Goal: Information Seeking & Learning: Learn about a topic

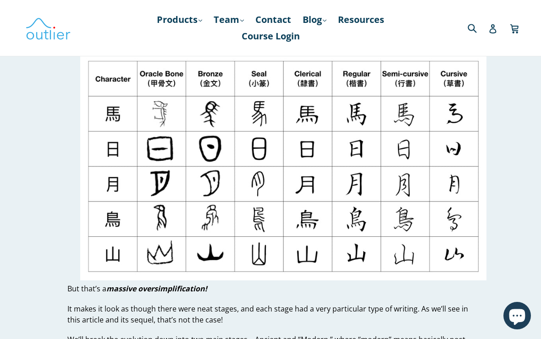
scroll to position [210, 0]
click at [453, 154] on img at bounding box center [283, 167] width 407 height 229
click at [467, 141] on img at bounding box center [283, 167] width 407 height 229
click at [440, 205] on img at bounding box center [283, 167] width 407 height 229
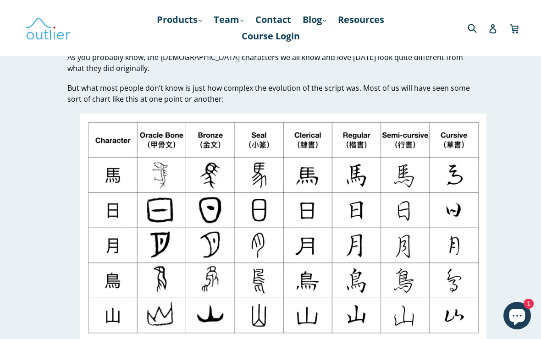
scroll to position [148, 0]
click at [466, 195] on img at bounding box center [283, 228] width 407 height 229
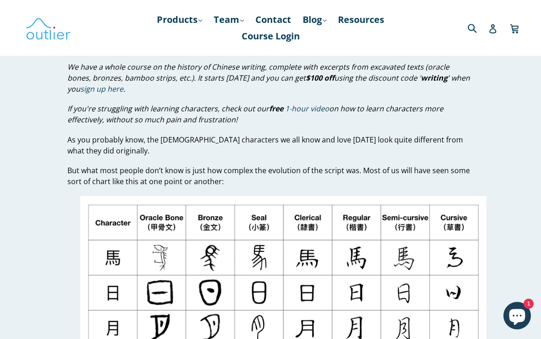
scroll to position [53, 0]
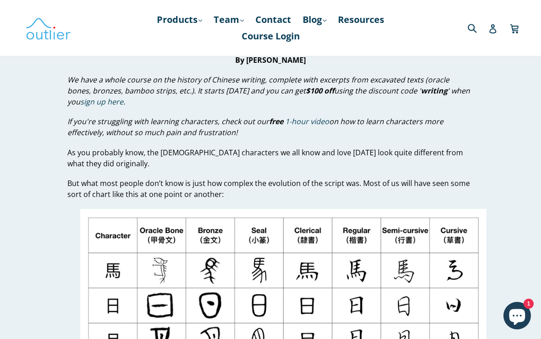
click at [438, 231] on img at bounding box center [283, 323] width 407 height 229
click at [522, 313] on icon "Chat window" at bounding box center [517, 317] width 16 height 16
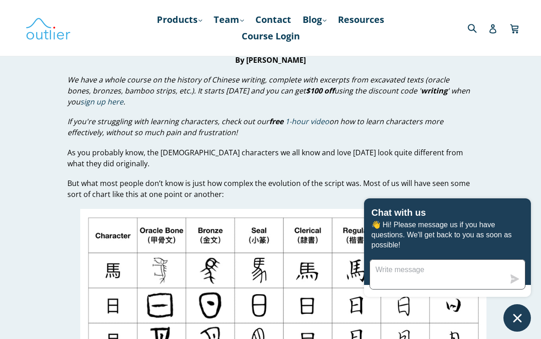
click at [474, 273] on textarea "Message us" at bounding box center [437, 274] width 135 height 29
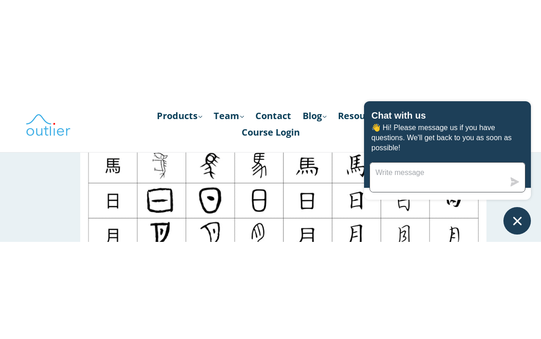
scroll to position [255, 0]
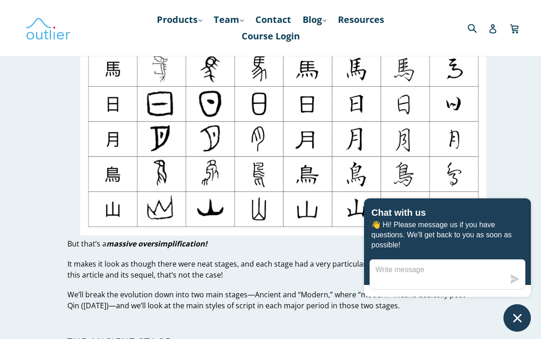
click at [520, 205] on div "Chat with us 👋 Hi! Please message us if you have questions. We'll get back to y…" at bounding box center [447, 242] width 167 height 87
click at [511, 315] on icon "Chat window" at bounding box center [517, 318] width 14 height 14
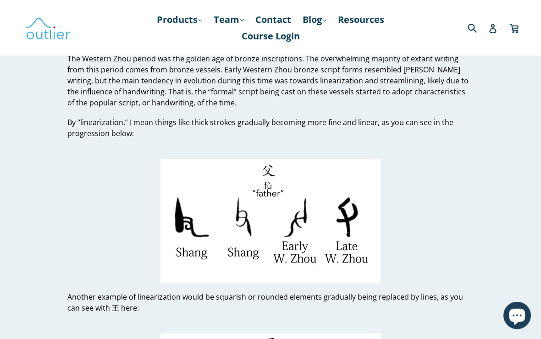
scroll to position [3534, 0]
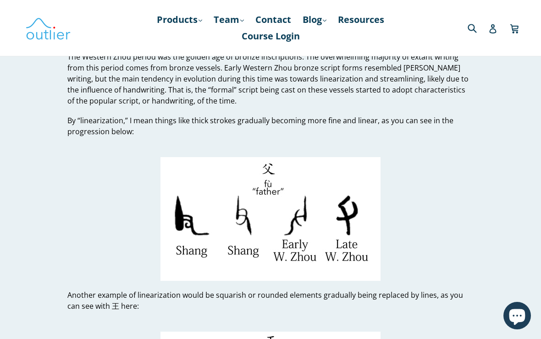
click at [415, 157] on p at bounding box center [270, 213] width 407 height 135
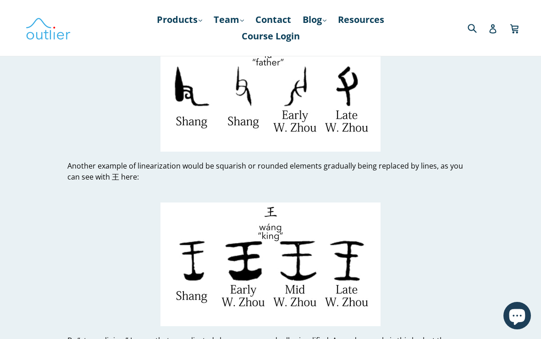
scroll to position [3665, 0]
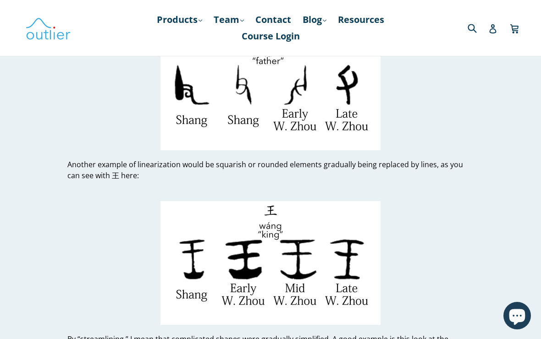
click at [372, 190] on p at bounding box center [270, 257] width 407 height 135
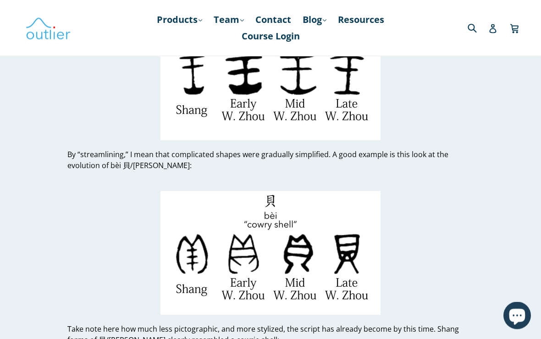
click at [527, 312] on icon "Chat window" at bounding box center [517, 316] width 27 height 27
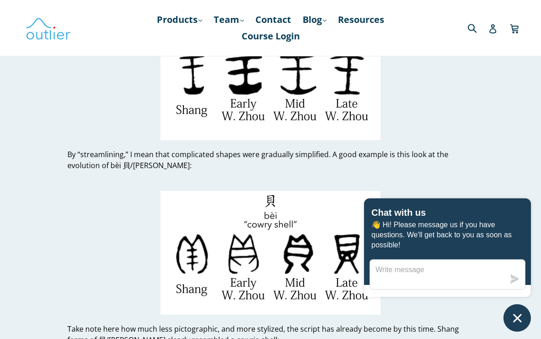
click at [394, 180] on p at bounding box center [270, 247] width 407 height 135
click at [515, 309] on button "Chat window" at bounding box center [517, 318] width 28 height 28
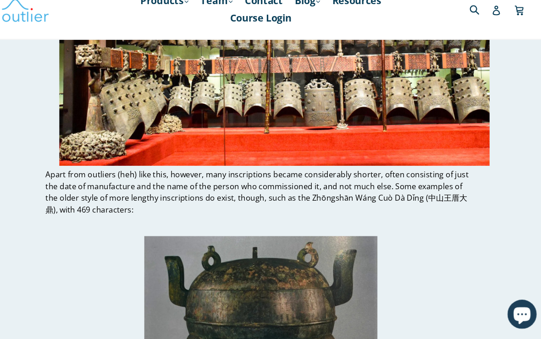
scroll to position [5568, 0]
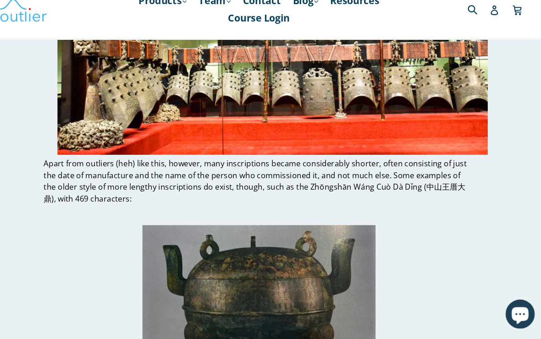
click at [353, 232] on img at bounding box center [270, 312] width 220 height 160
click at [315, 232] on img at bounding box center [270, 312] width 220 height 160
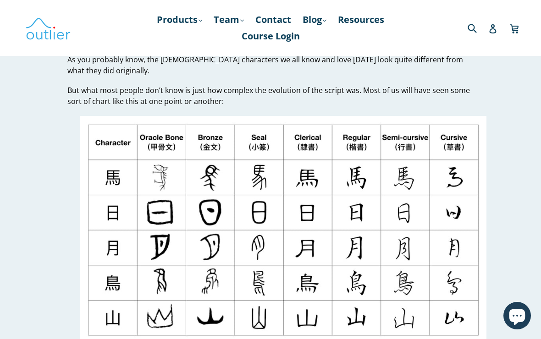
scroll to position [0, 0]
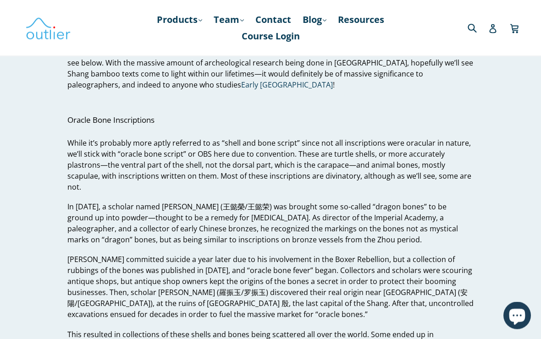
scroll to position [1020, 0]
